Goal: Task Accomplishment & Management: Use online tool/utility

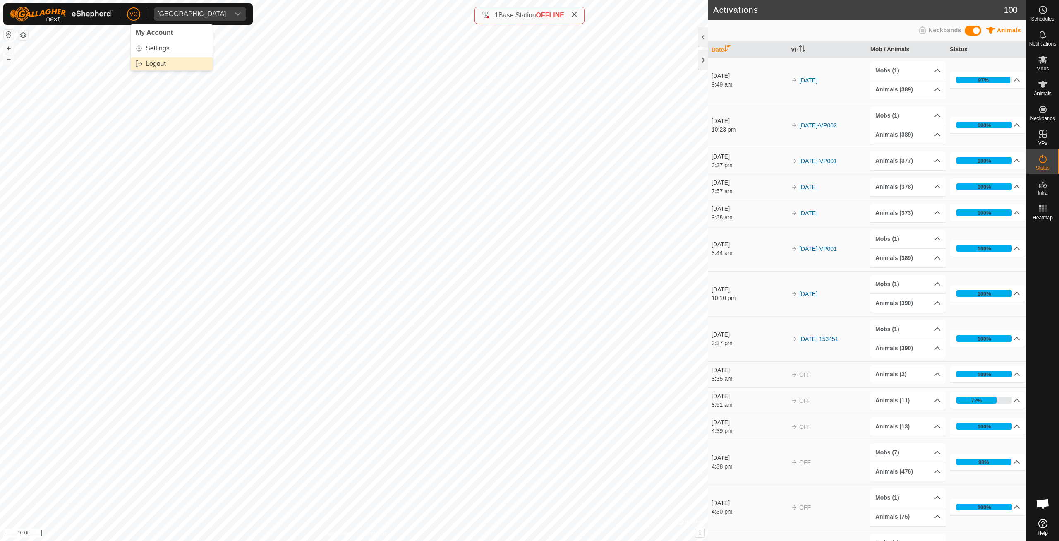
click at [157, 65] on span "Logout" at bounding box center [156, 63] width 20 height 7
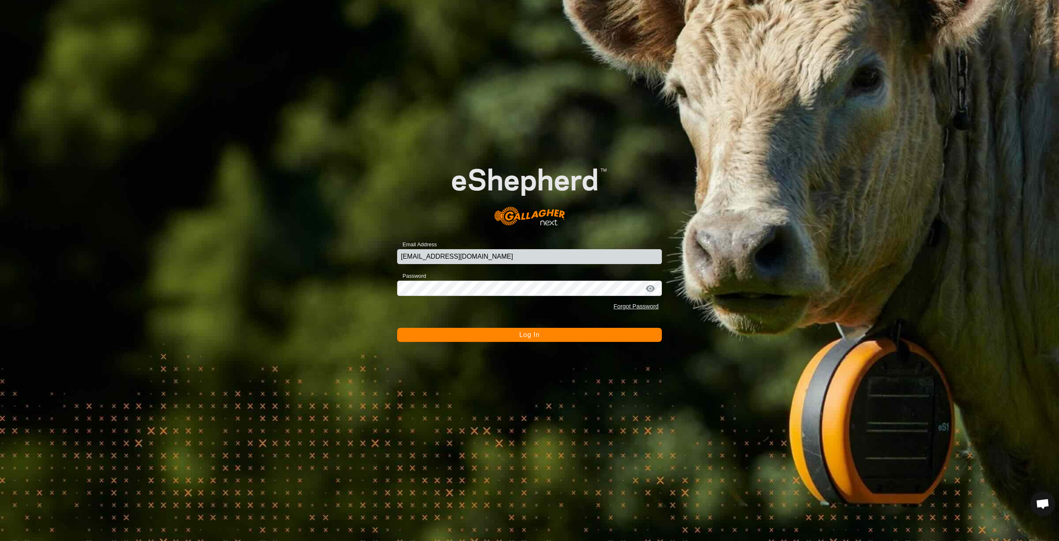
click at [521, 337] on span "Log In" at bounding box center [529, 334] width 20 height 7
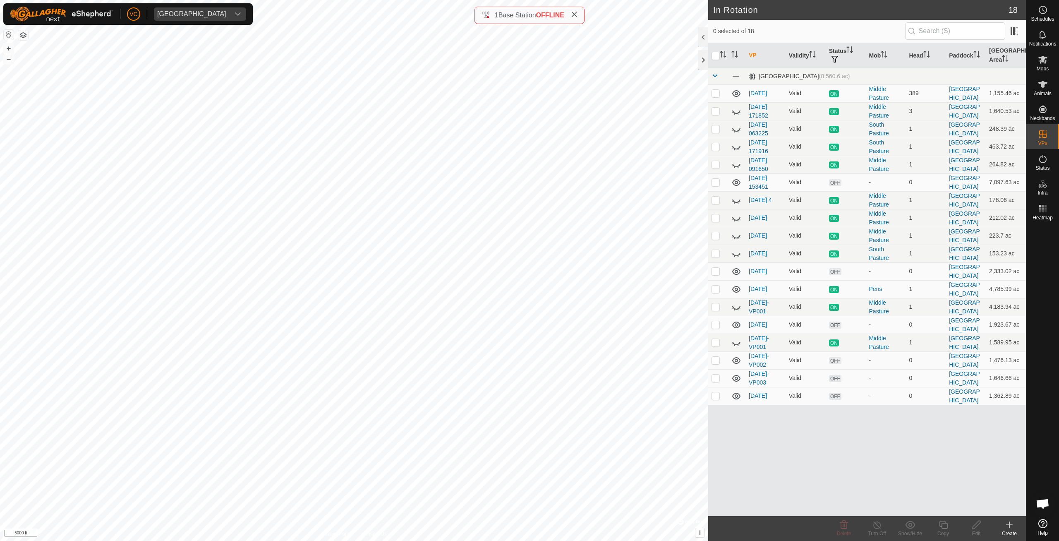
checkbox input "true"
click at [941, 525] on icon at bounding box center [943, 525] width 10 height 10
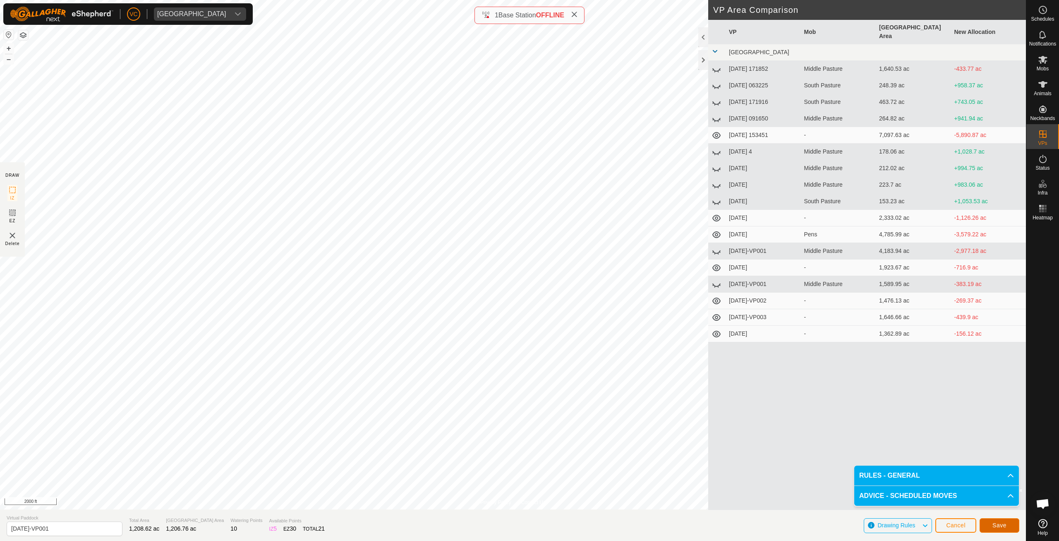
click at [997, 527] on span "Save" at bounding box center [999, 525] width 14 height 7
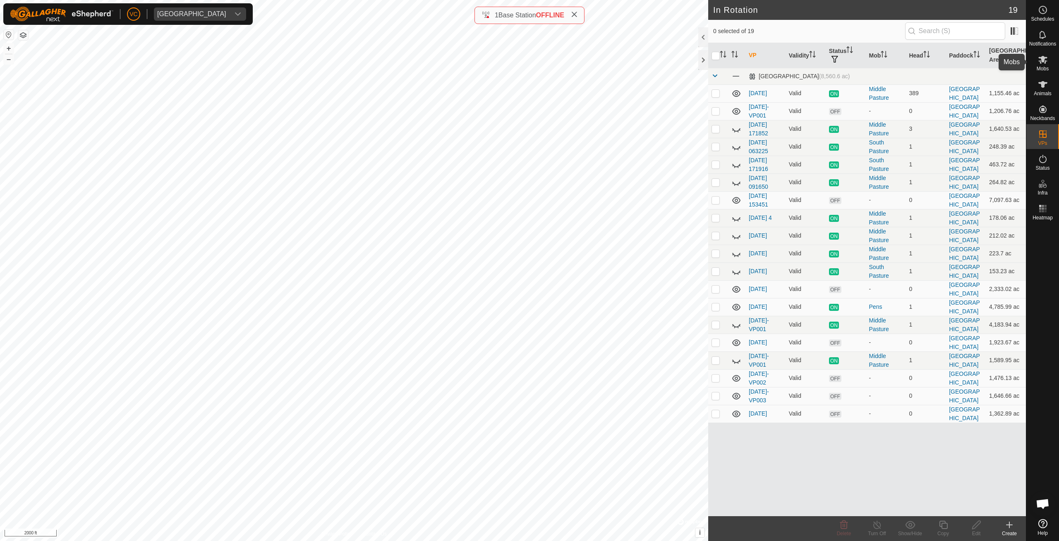
click at [1041, 58] on icon at bounding box center [1042, 60] width 9 height 8
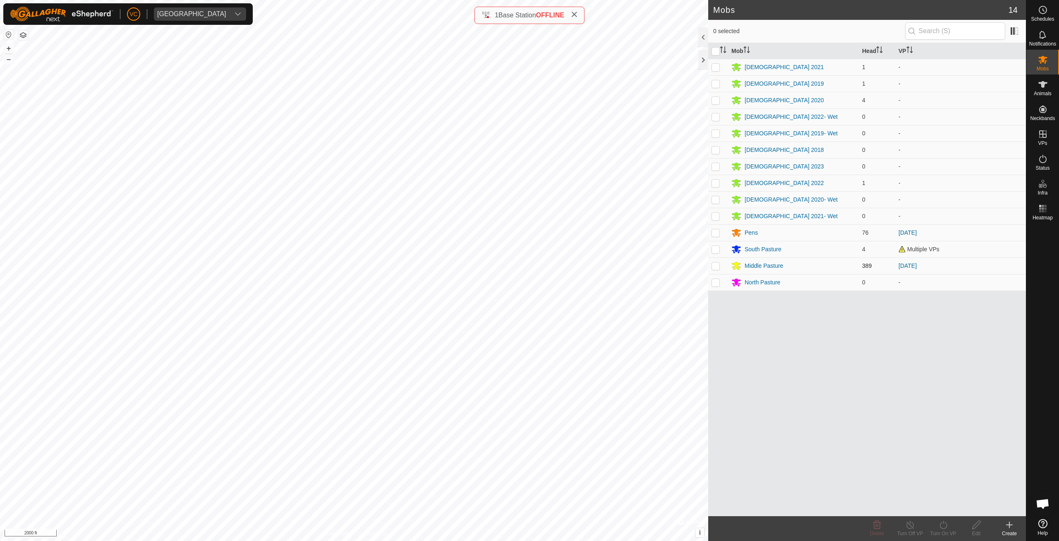
click at [714, 265] on p-checkbox at bounding box center [716, 265] width 8 height 7
checkbox input "true"
click at [942, 532] on div "Turn On VP" at bounding box center [943, 533] width 33 height 7
click at [943, 505] on link "Now" at bounding box center [968, 506] width 82 height 17
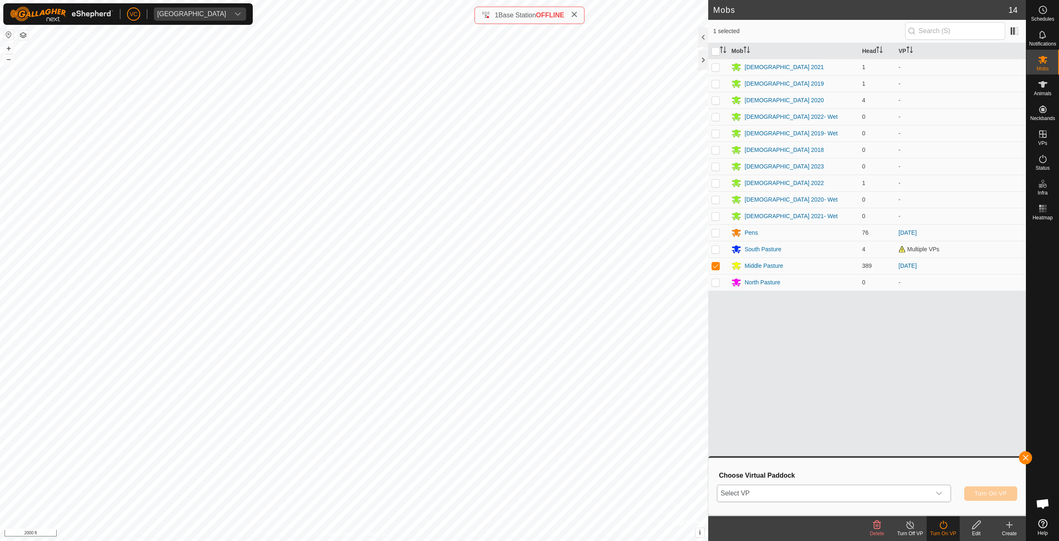
click at [893, 495] on span "Select VP" at bounding box center [823, 493] width 213 height 17
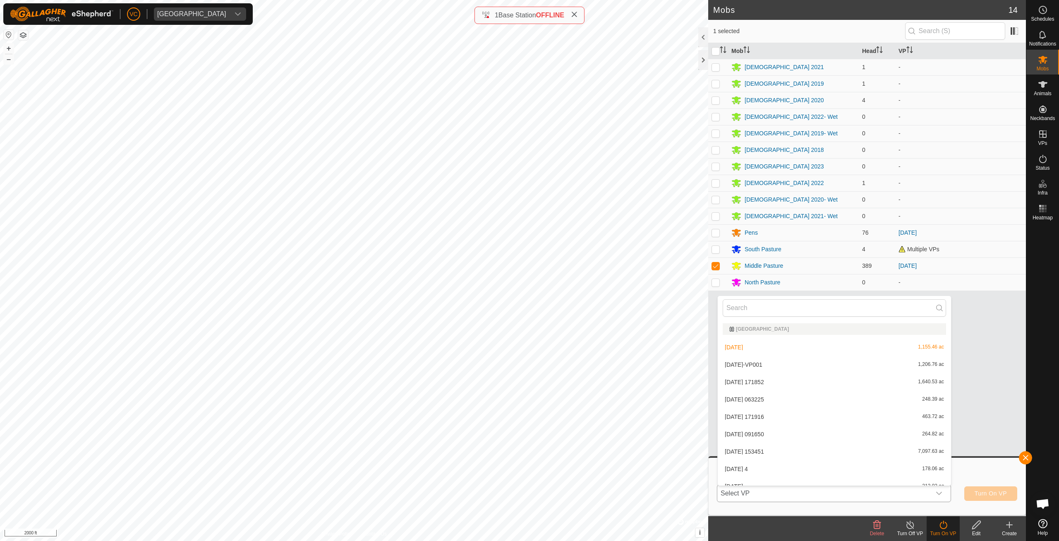
click at [789, 363] on li "[DATE]-VP001 1,206.76 ac" at bounding box center [834, 364] width 233 height 17
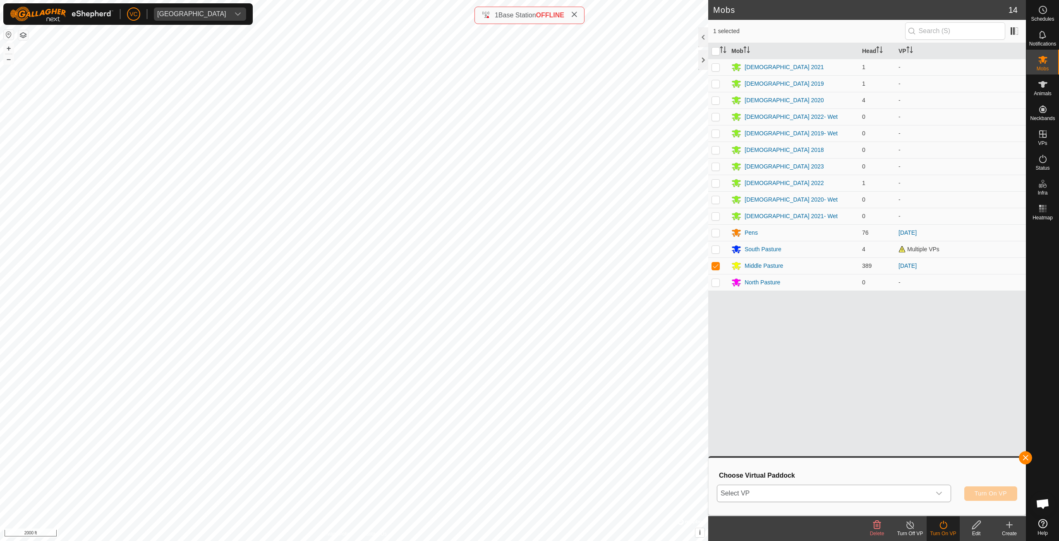
click at [824, 503] on div "Select VP Turn On VP" at bounding box center [867, 493] width 300 height 20
click at [813, 496] on span "Select VP" at bounding box center [823, 493] width 213 height 17
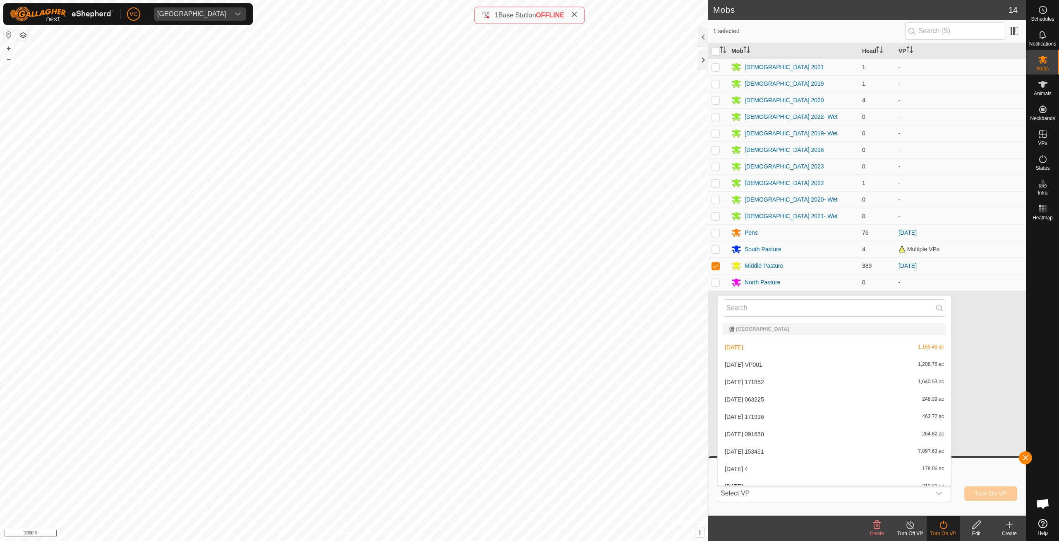
scroll to position [9, 0]
click at [762, 350] on li "[DATE]-VP001 1,206.76 ac" at bounding box center [834, 355] width 233 height 17
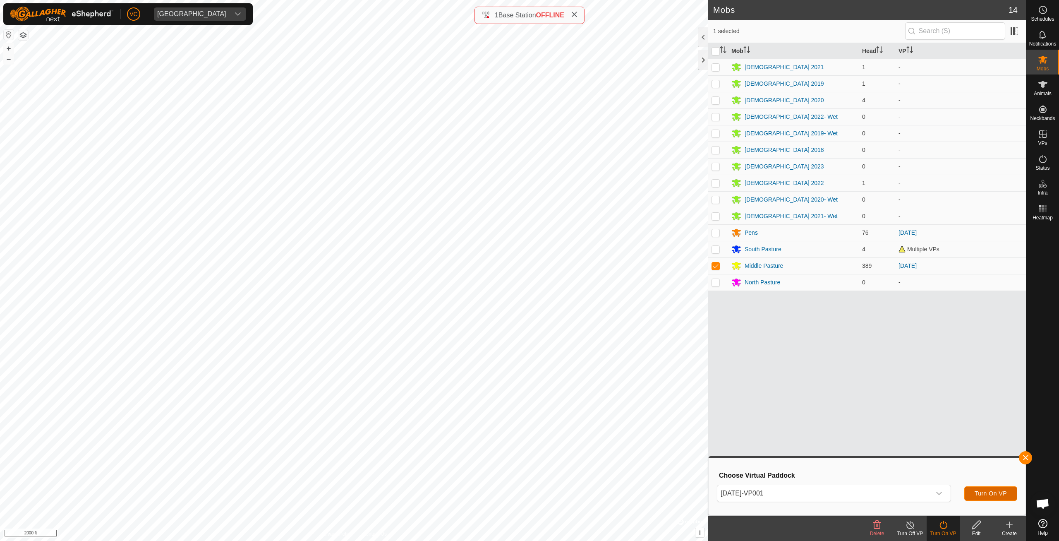
click at [998, 487] on button "Turn On VP" at bounding box center [990, 493] width 53 height 14
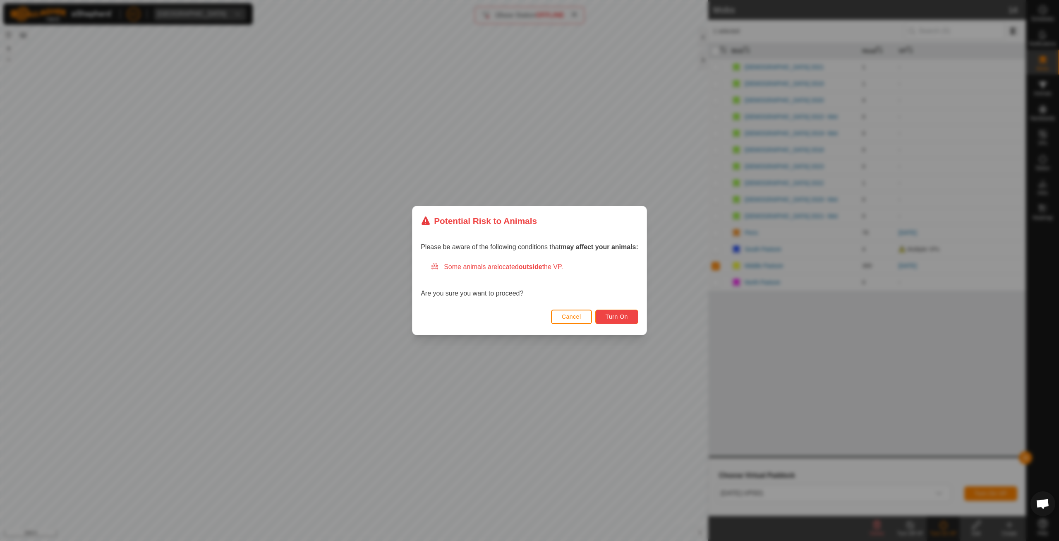
click at [616, 321] on button "Turn On" at bounding box center [616, 316] width 43 height 14
